Goal: Information Seeking & Learning: Learn about a topic

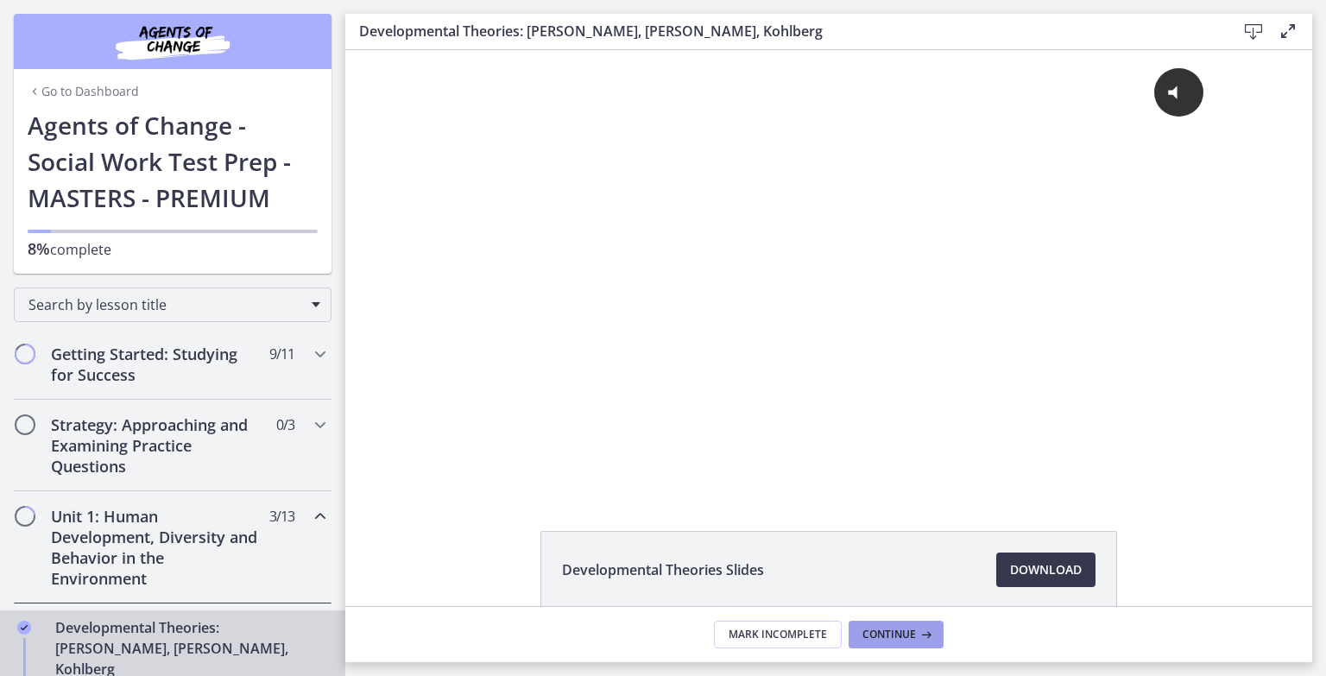
click at [888, 633] on span "Continue" at bounding box center [890, 635] width 54 height 14
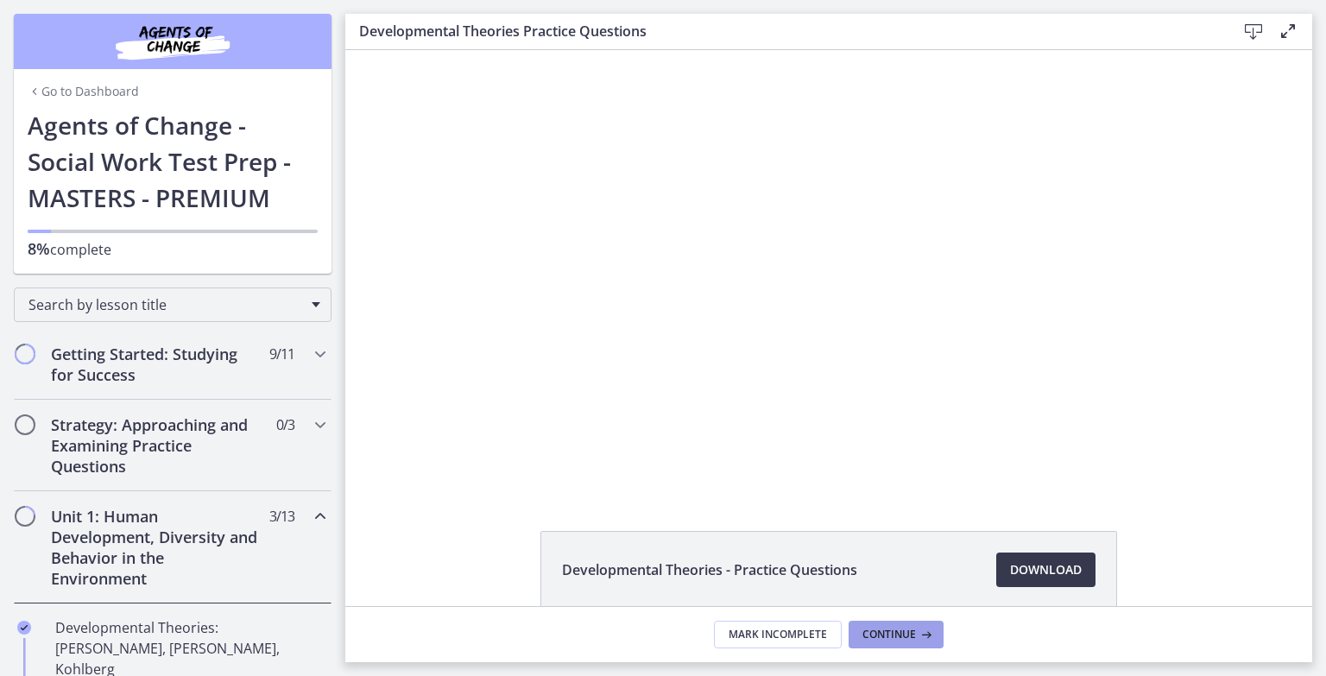
click at [888, 633] on span "Continue" at bounding box center [890, 635] width 54 height 14
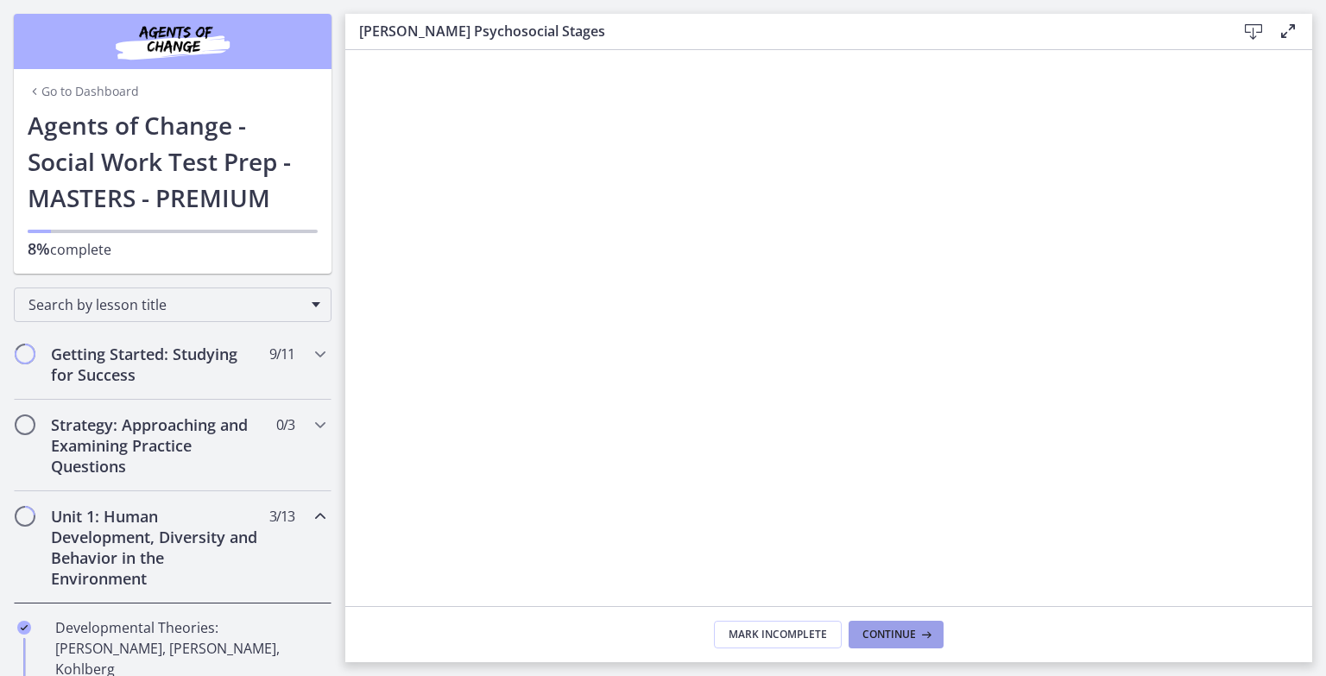
click at [888, 633] on span "Continue" at bounding box center [890, 635] width 54 height 14
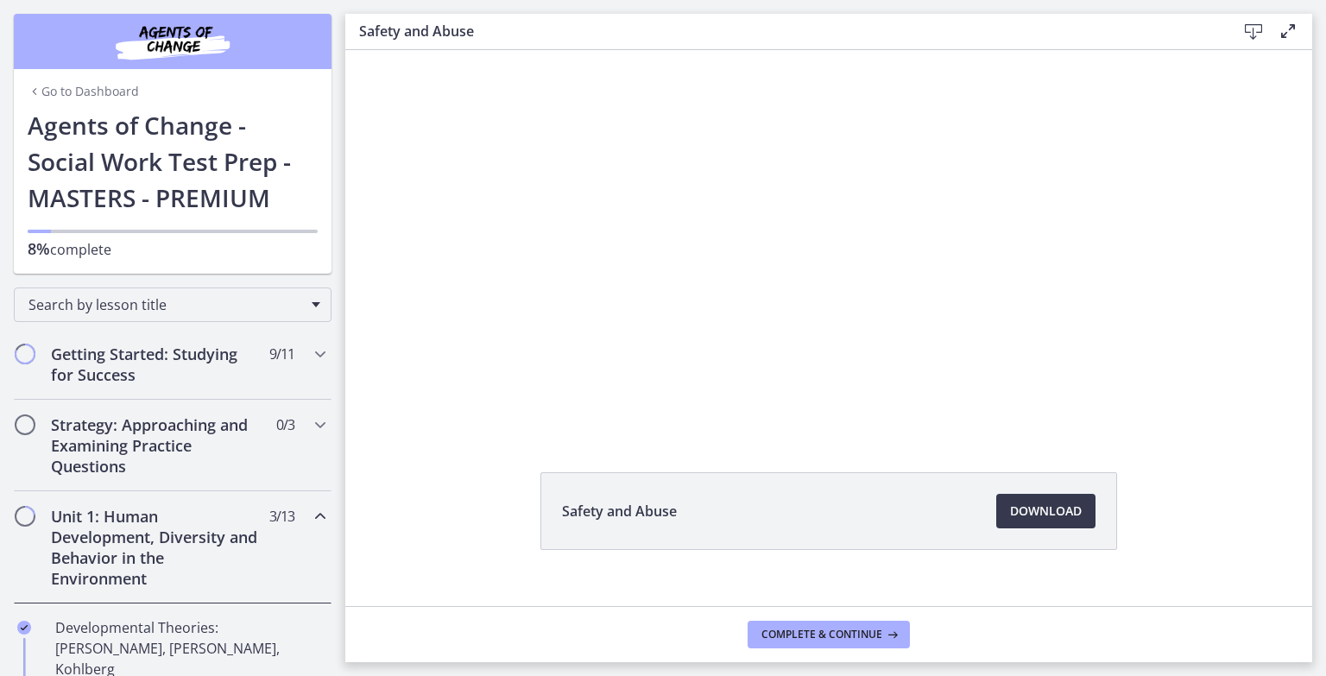
scroll to position [85, 0]
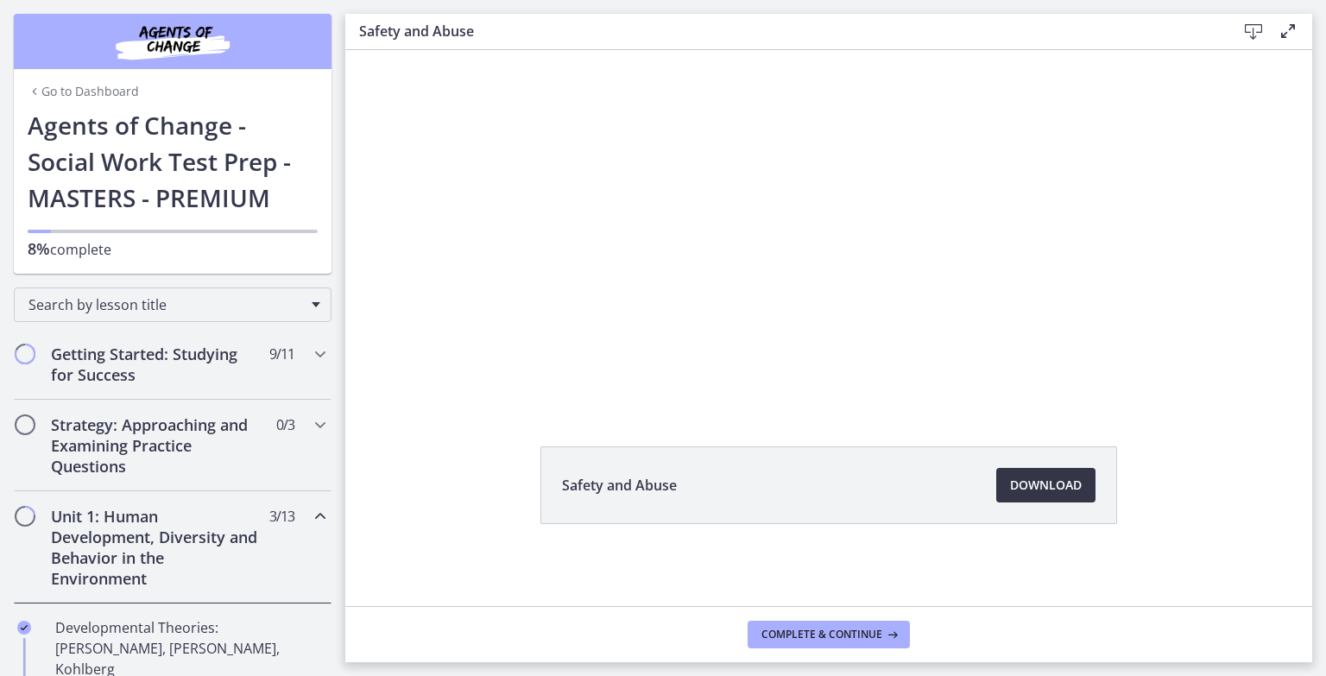
click at [1034, 484] on span "Download Opens in a new window" at bounding box center [1046, 485] width 72 height 21
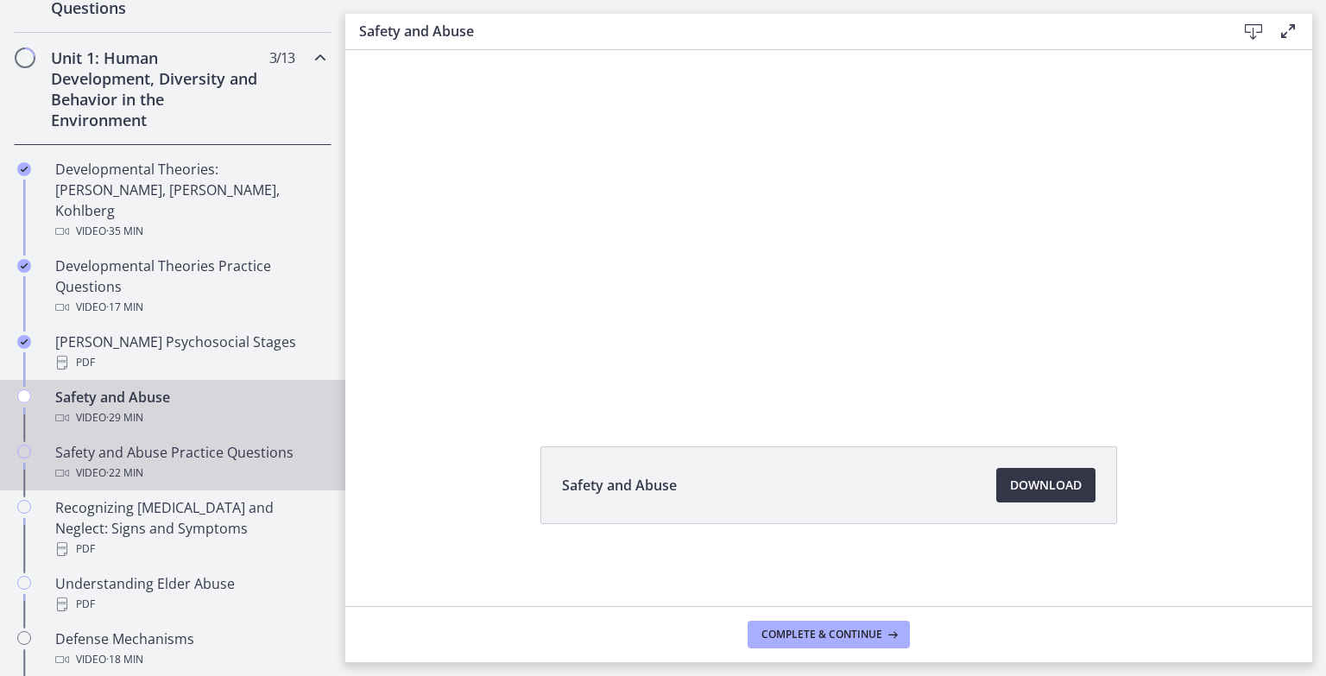
scroll to position [691, 0]
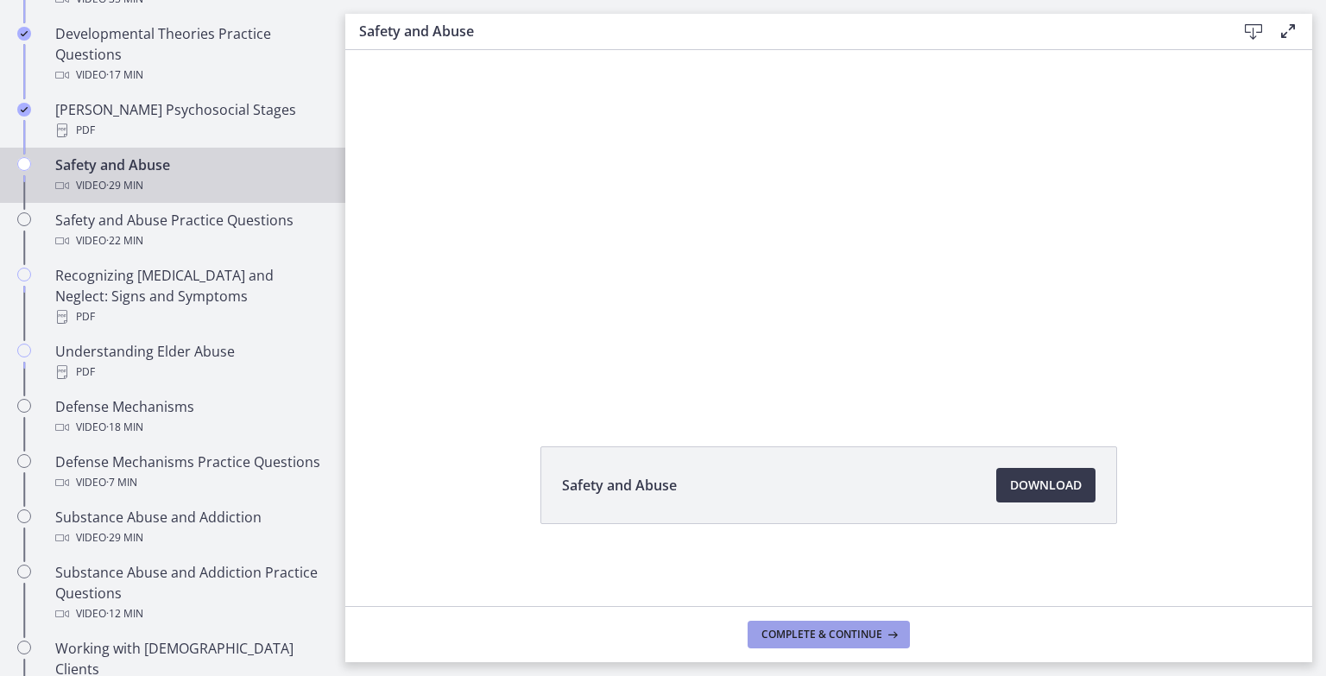
click at [830, 631] on span "Complete & continue" at bounding box center [822, 635] width 121 height 14
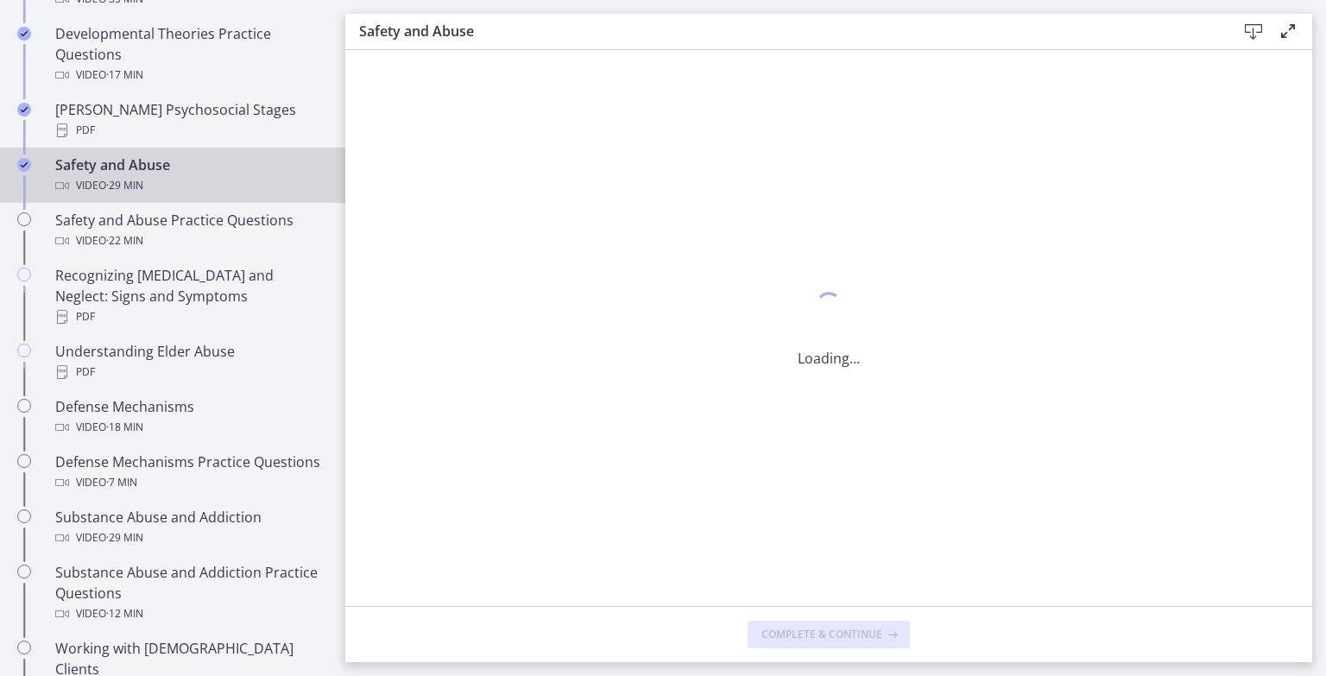
scroll to position [0, 0]
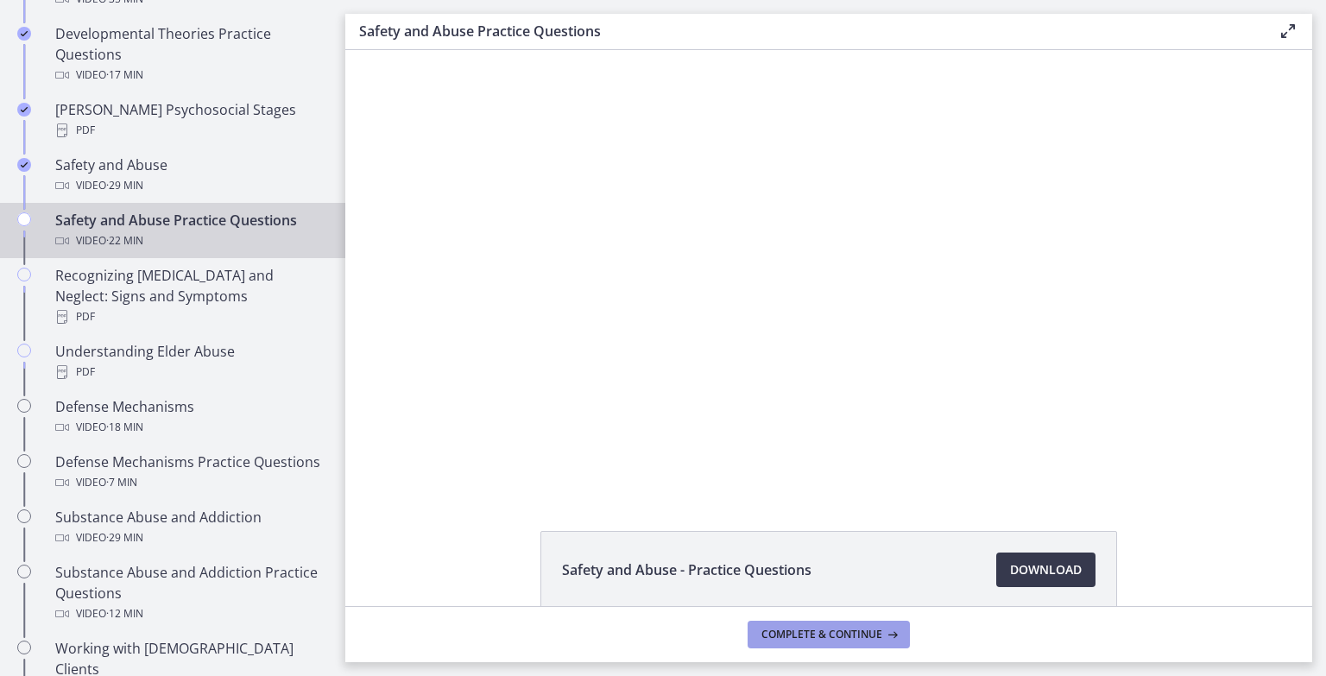
click at [831, 639] on span "Complete & continue" at bounding box center [822, 635] width 121 height 14
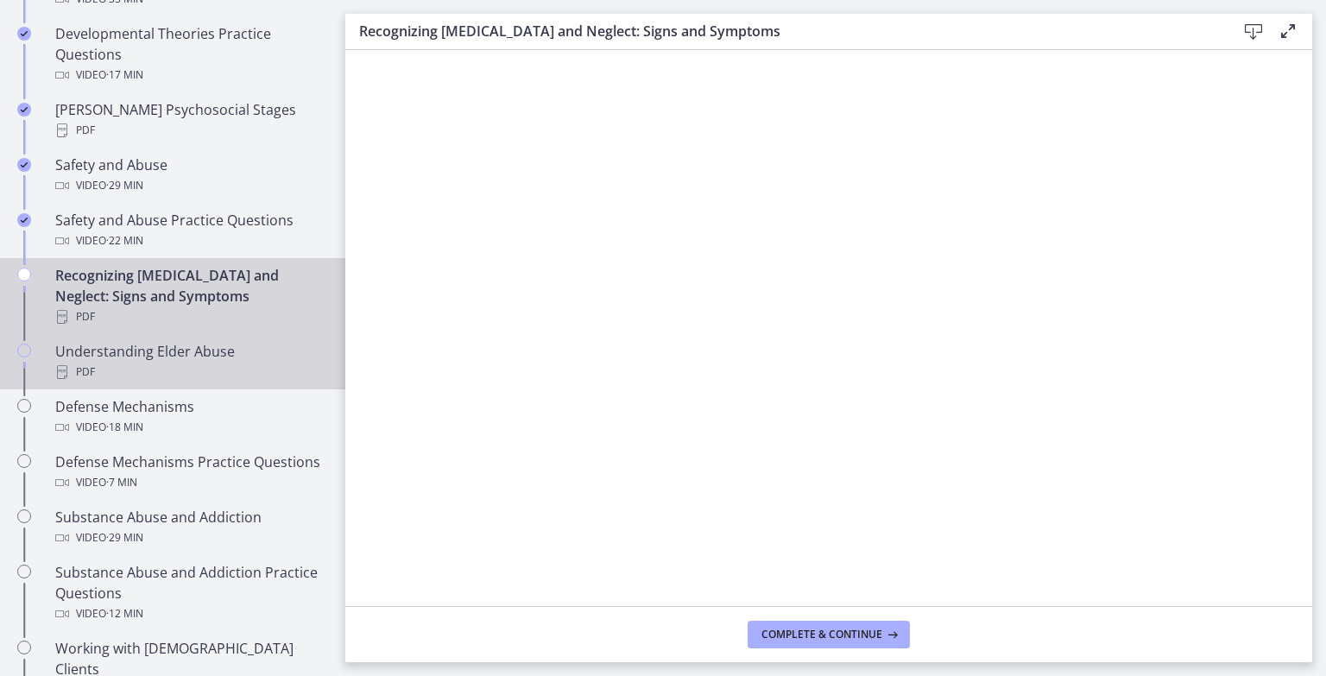
click at [124, 362] on div "PDF" at bounding box center [189, 372] width 269 height 21
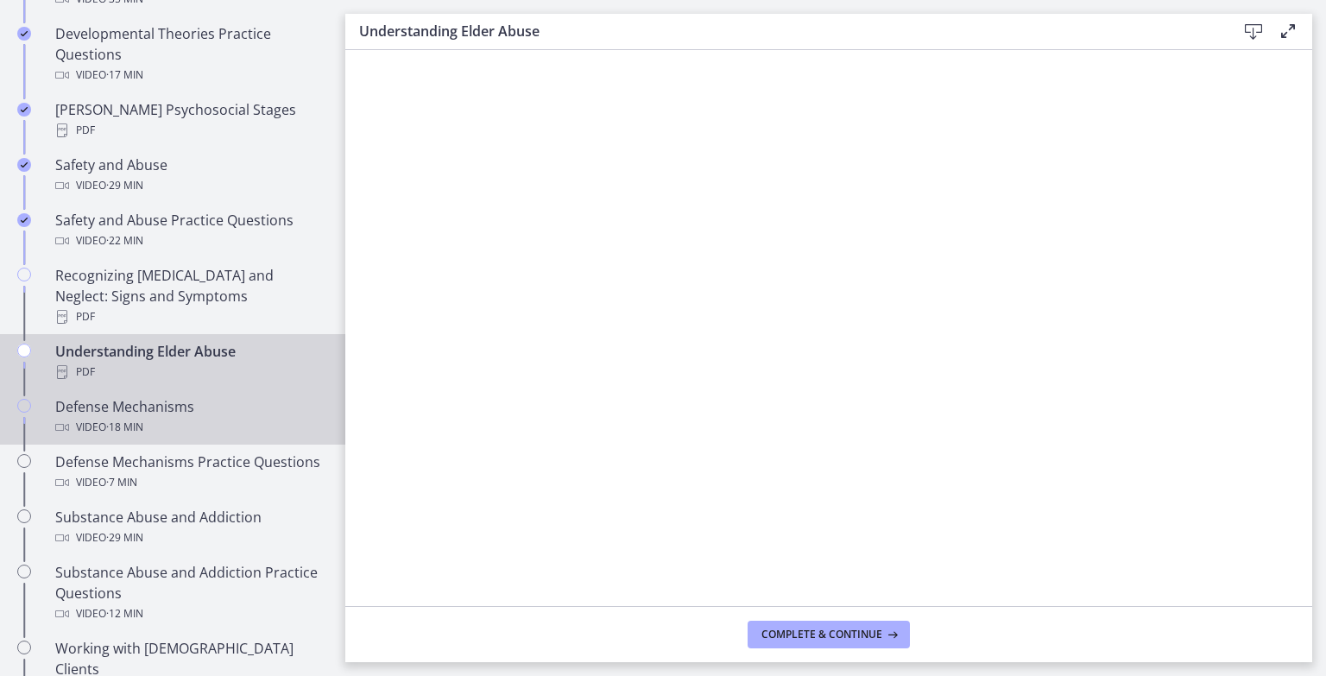
click at [199, 417] on div "Video · 18 min" at bounding box center [189, 427] width 269 height 21
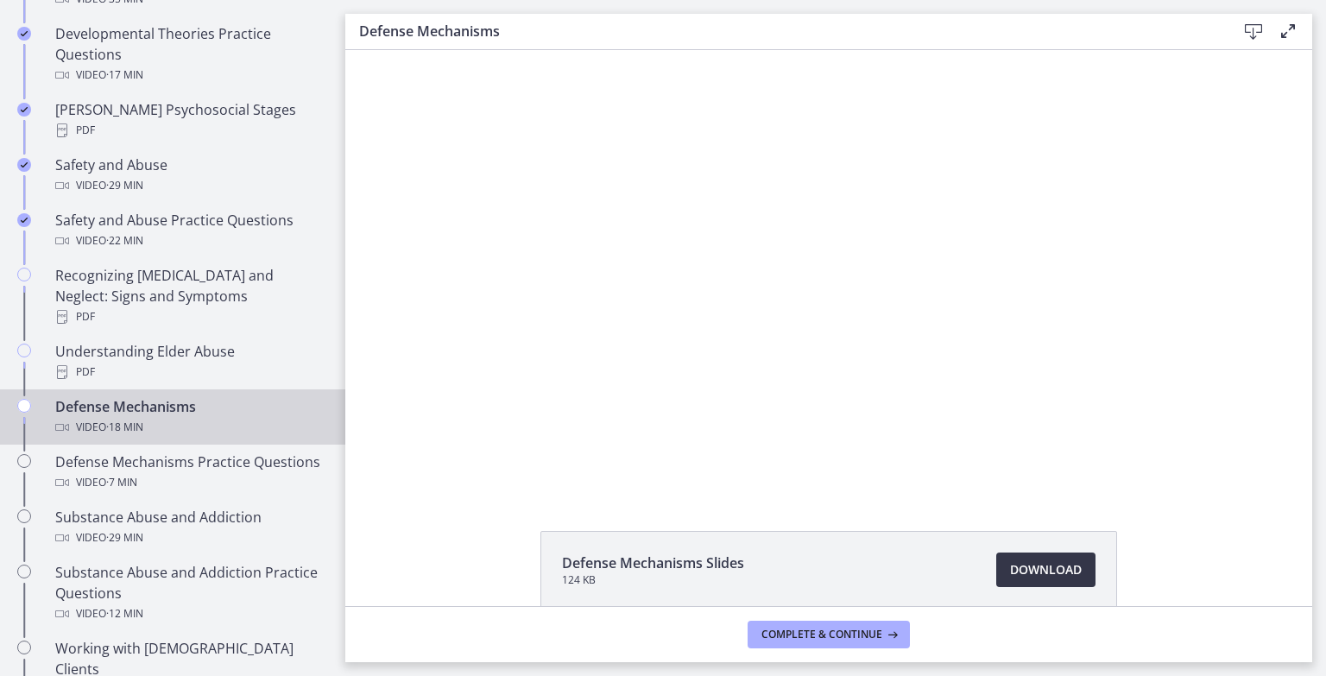
click at [1057, 567] on span "Download Opens in a new window" at bounding box center [1046, 570] width 72 height 21
click at [810, 636] on span "Complete & continue" at bounding box center [822, 635] width 121 height 14
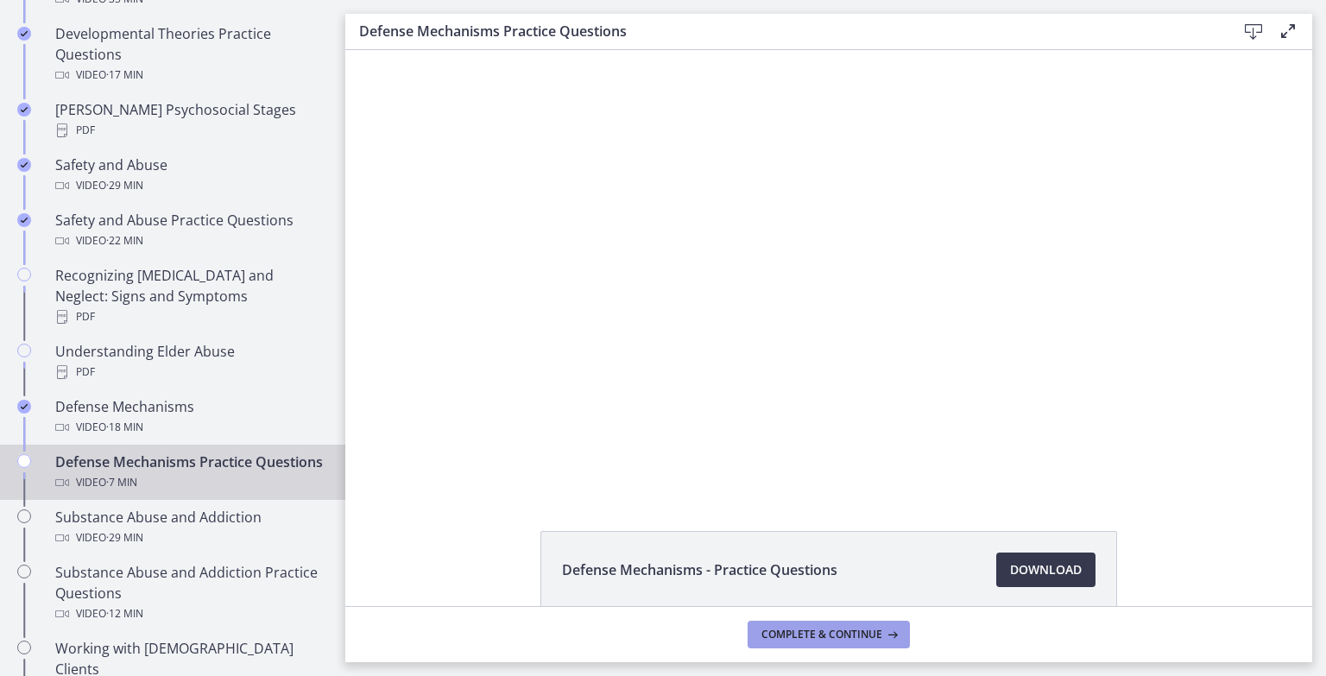
click at [862, 638] on span "Complete & continue" at bounding box center [822, 635] width 121 height 14
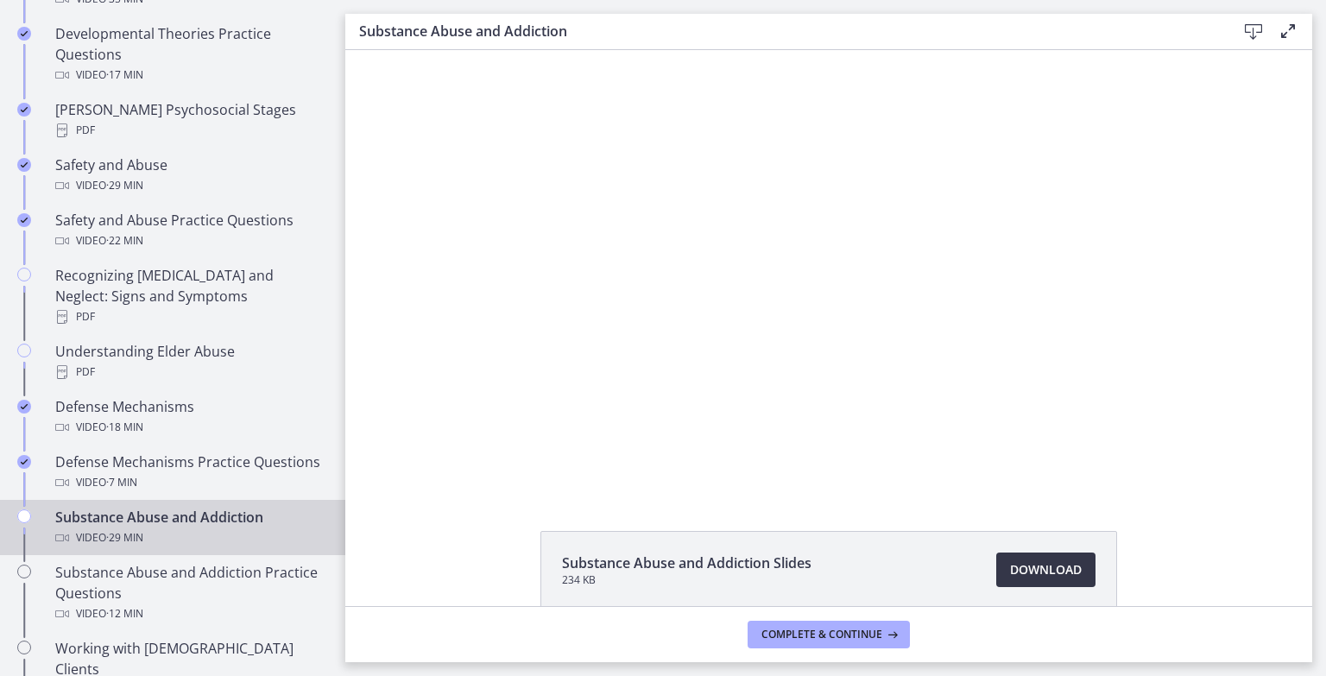
click at [1028, 582] on link "Download Opens in a new window" at bounding box center [1045, 570] width 99 height 35
click at [833, 636] on span "Complete & continue" at bounding box center [822, 635] width 121 height 14
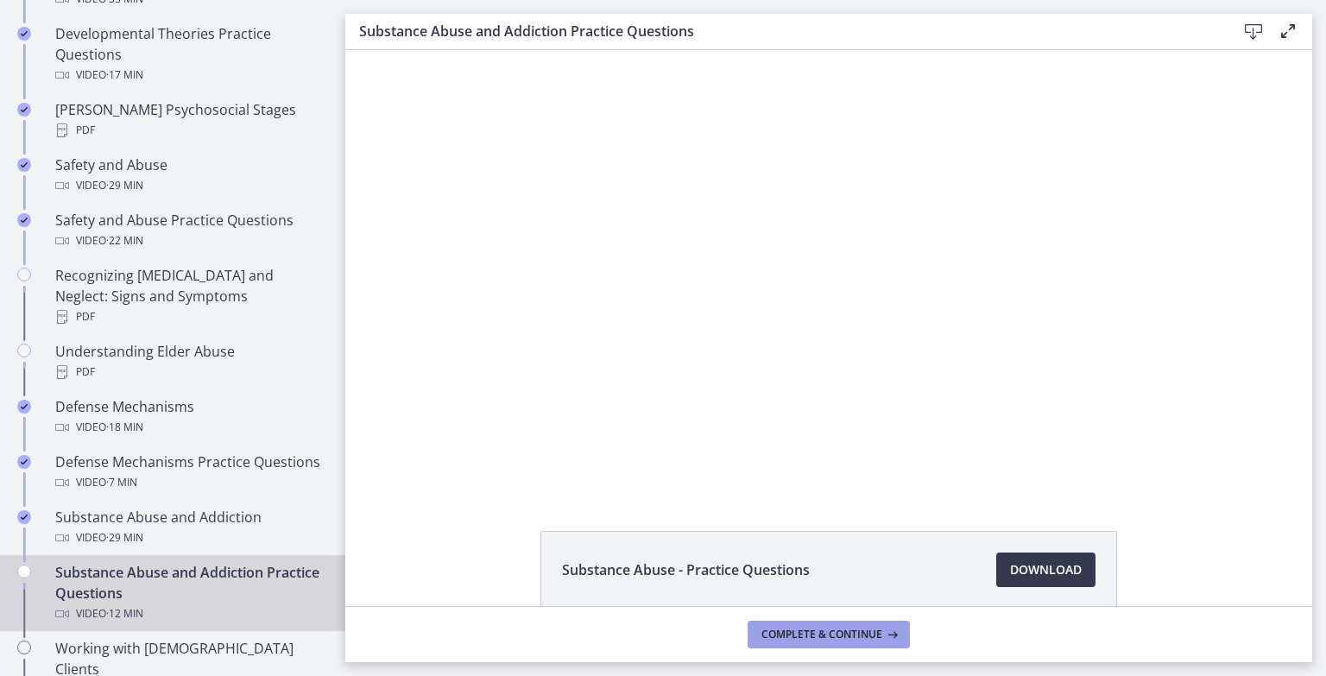
click at [832, 634] on span "Complete & continue" at bounding box center [822, 635] width 121 height 14
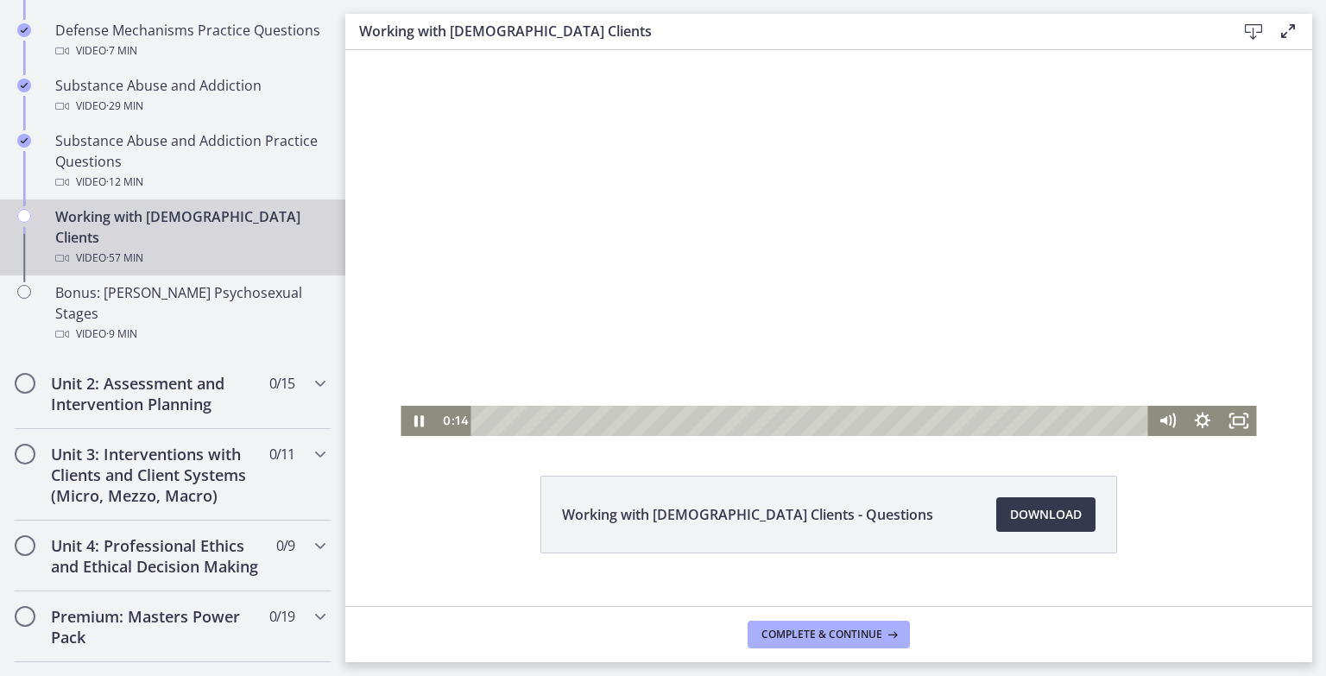
scroll to position [85, 0]
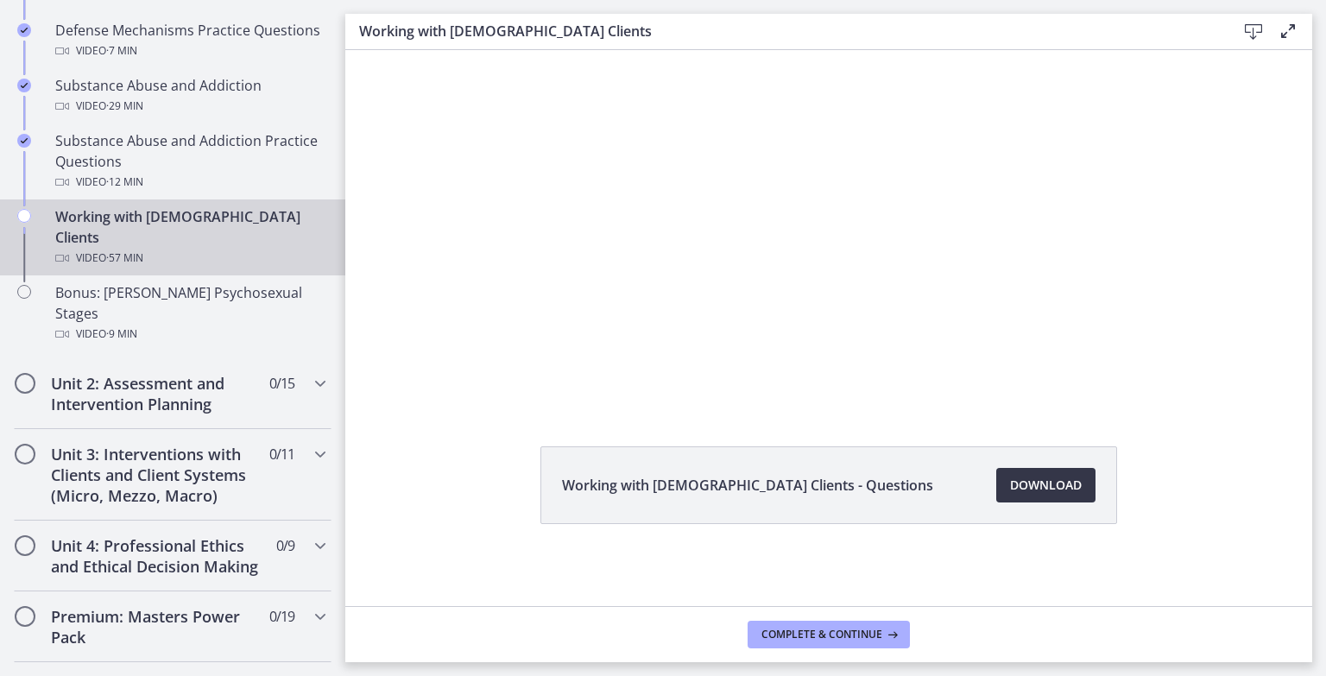
click at [1068, 482] on span "Download Opens in a new window" at bounding box center [1046, 485] width 72 height 21
click at [814, 634] on span "Complete & continue" at bounding box center [822, 635] width 121 height 14
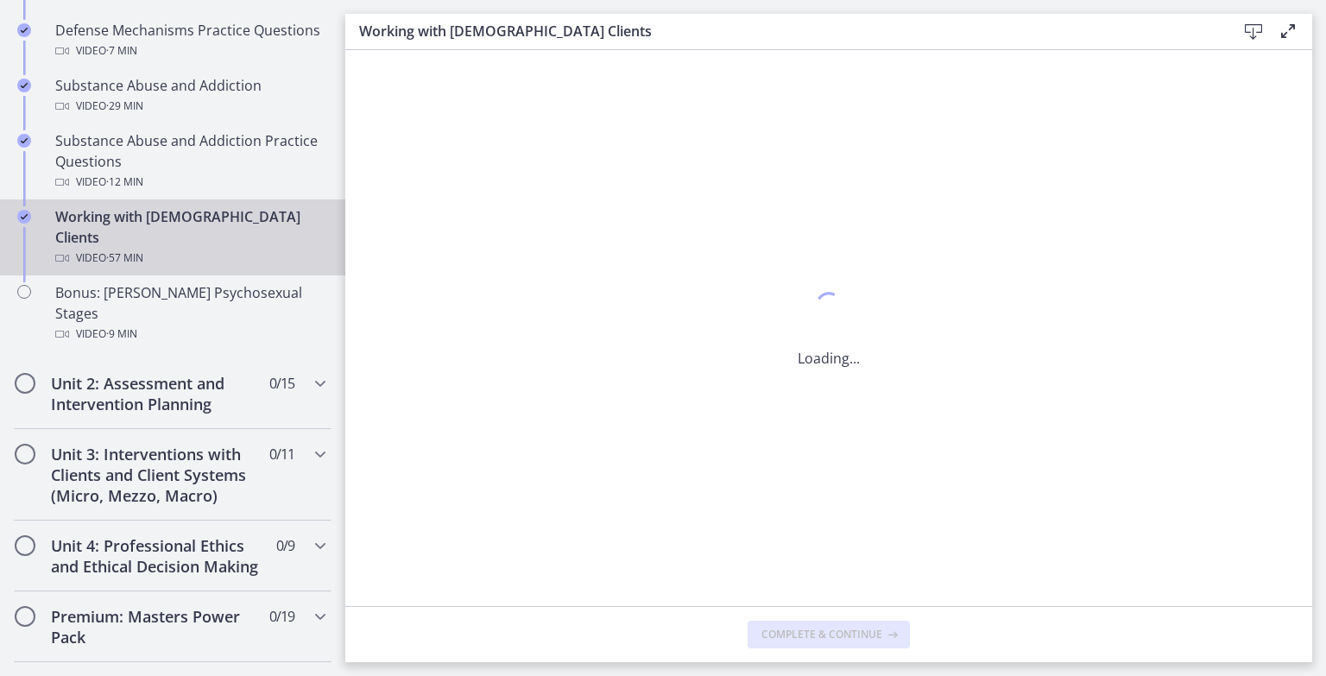
scroll to position [0, 0]
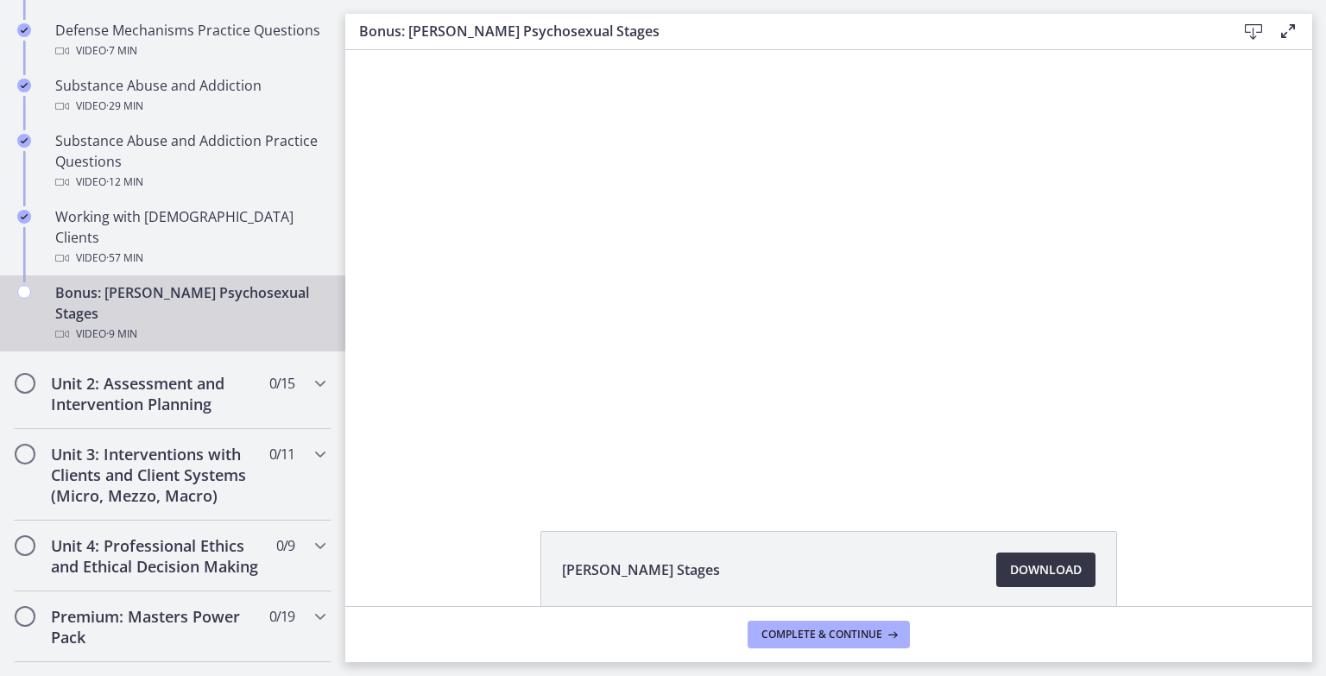
click at [1035, 571] on span "Download Opens in a new window" at bounding box center [1046, 570] width 72 height 21
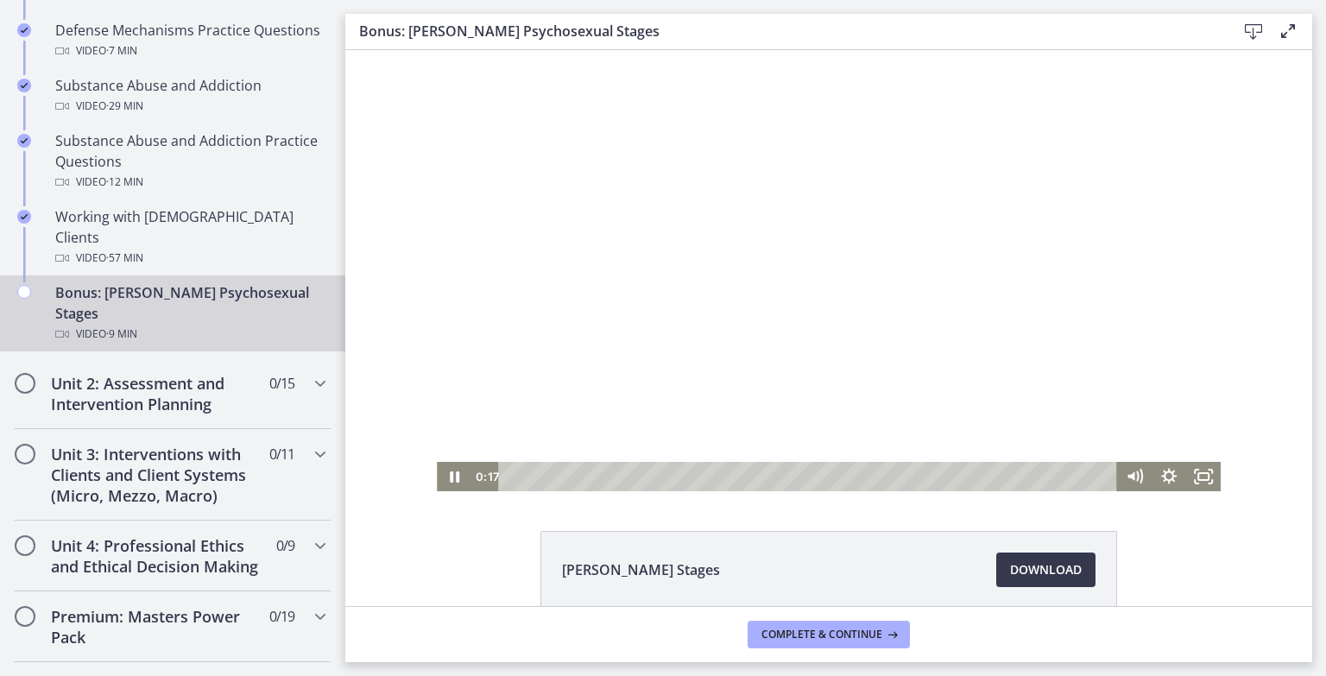
click at [878, 405] on div at bounding box center [829, 270] width 784 height 441
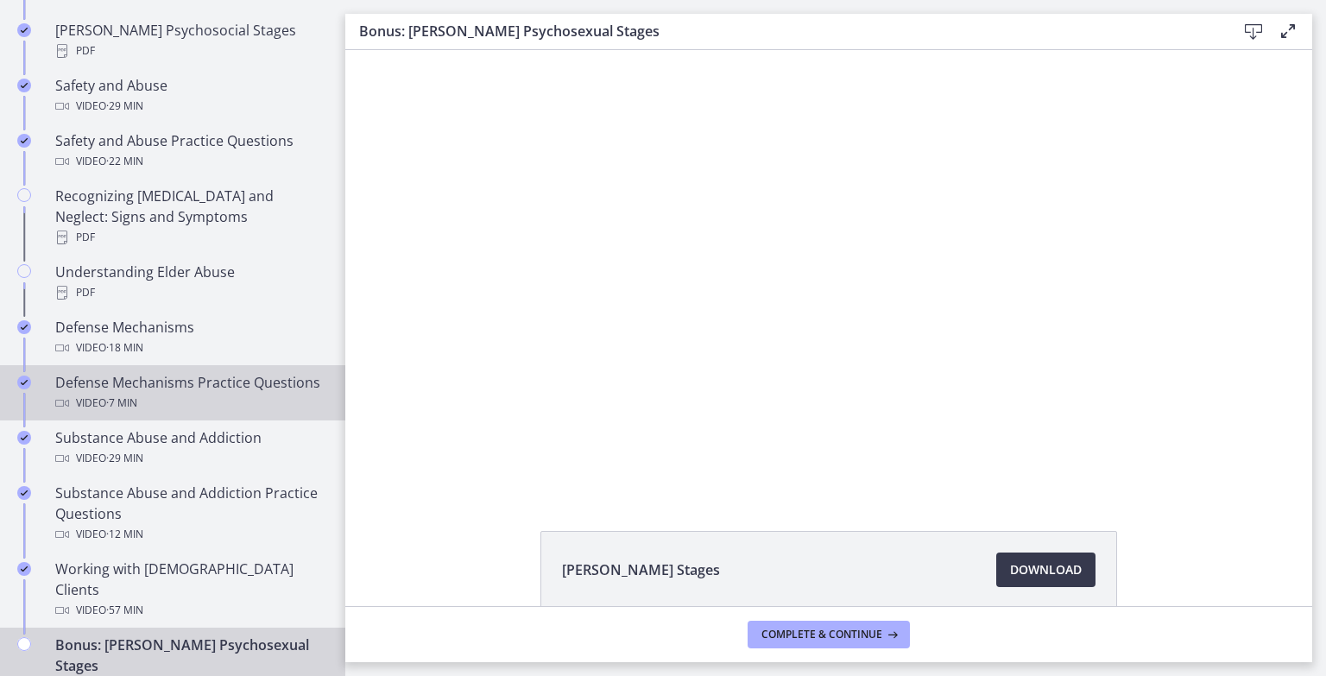
scroll to position [691, 0]
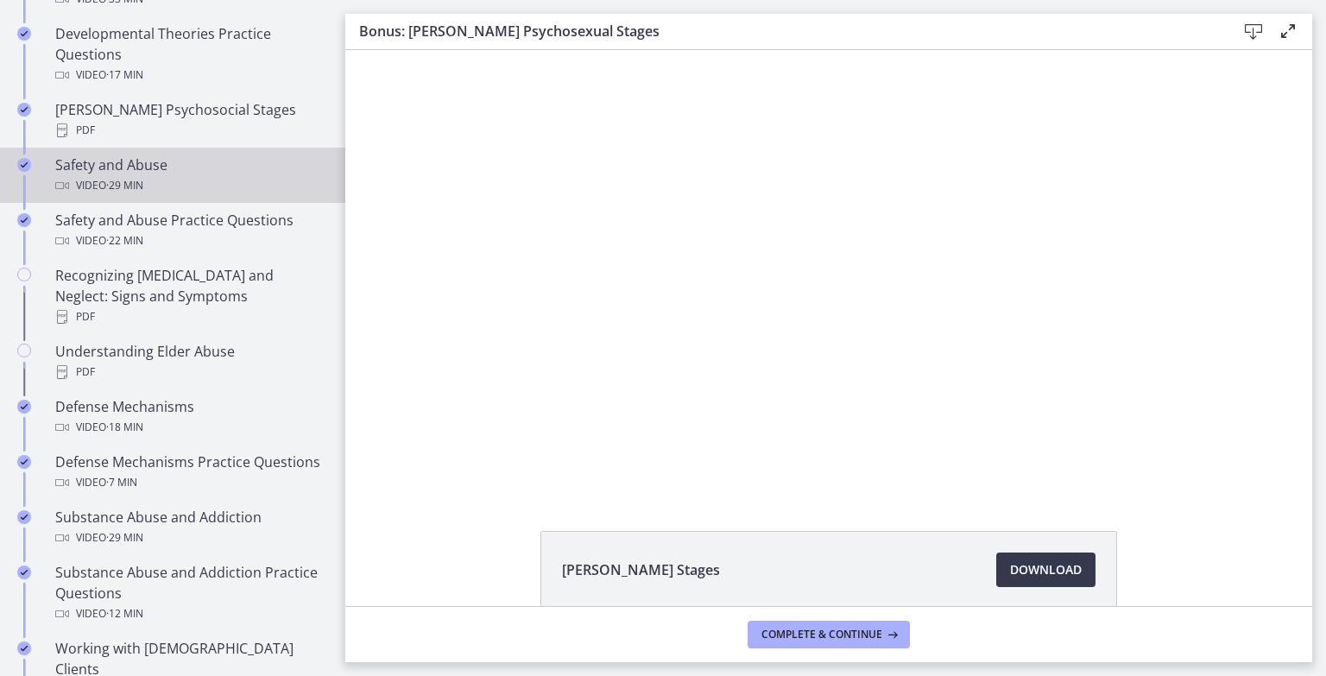
click at [170, 175] on div "Video · 29 min" at bounding box center [189, 185] width 269 height 21
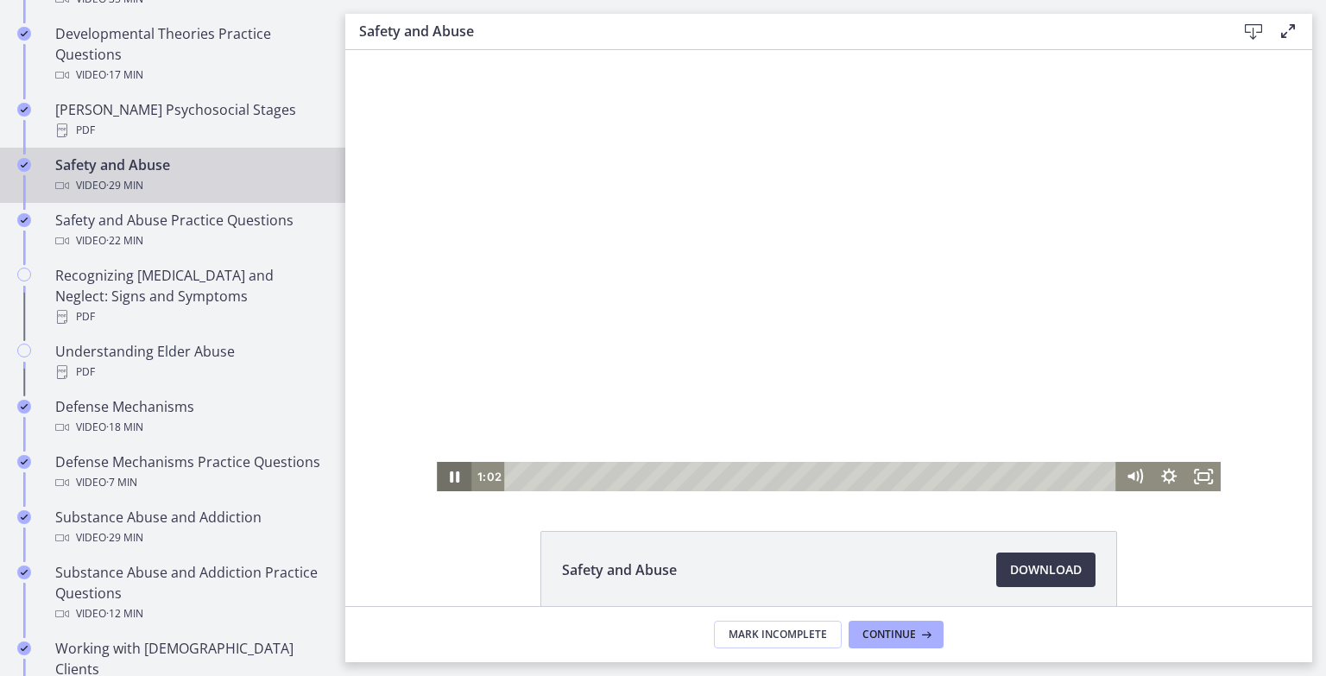
click at [450, 475] on icon "Pause" at bounding box center [454, 476] width 9 height 11
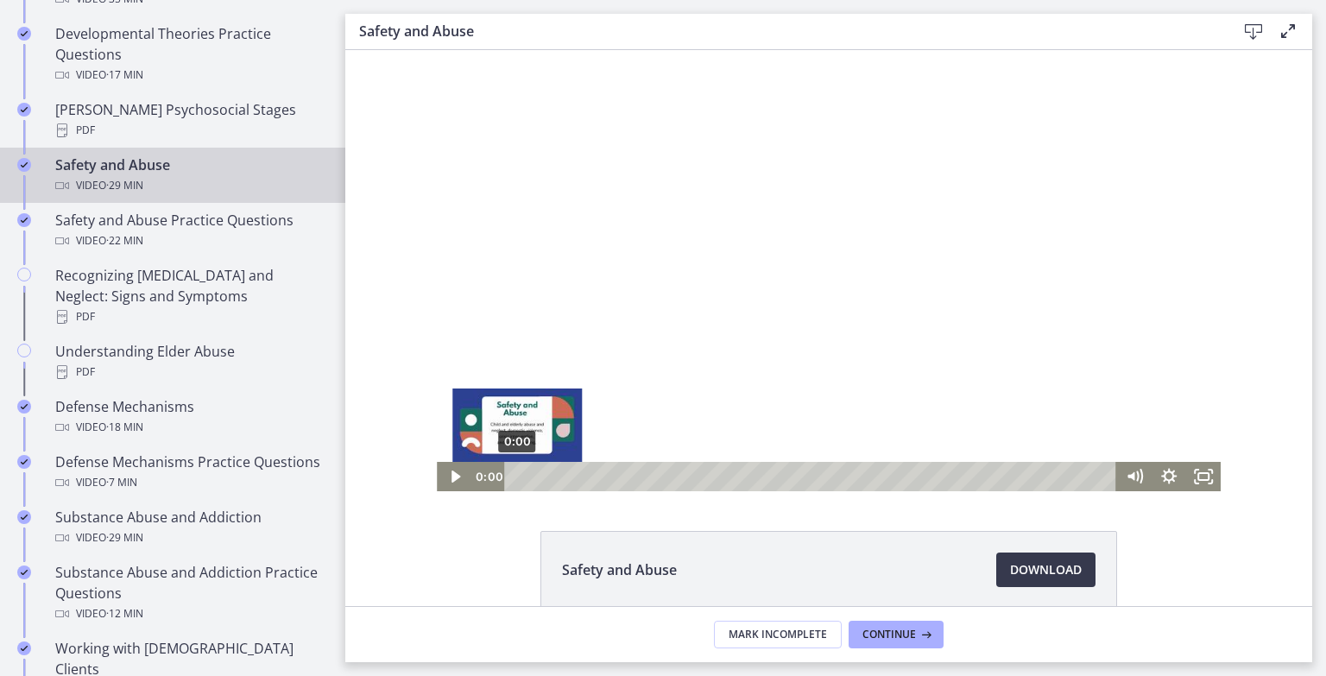
drag, startPoint x: 532, startPoint y: 477, endPoint x: 507, endPoint y: 477, distance: 25.0
click at [512, 477] on div "Playbar" at bounding box center [516, 475] width 9 height 9
